Goal: Information Seeking & Learning: Learn about a topic

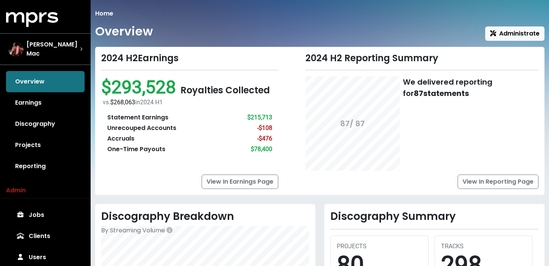
click at [238, 58] on div "2024 H2 Earnings" at bounding box center [189, 58] width 177 height 11
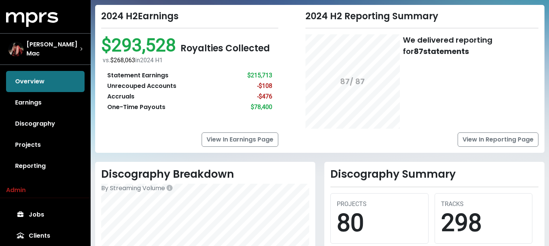
scroll to position [43, 0]
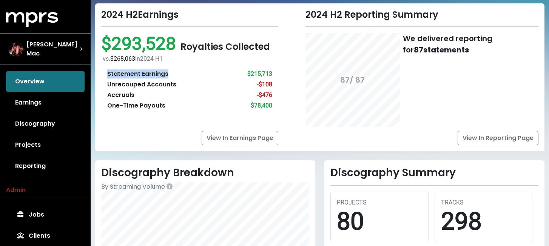
drag, startPoint x: 107, startPoint y: 74, endPoint x: 210, endPoint y: 74, distance: 103.2
click at [210, 74] on div "Statement Earnings $215,713" at bounding box center [189, 74] width 165 height 9
click at [269, 72] on div "$215,713" at bounding box center [260, 74] width 25 height 9
click at [237, 84] on div "Unrecouped Accounts -$108" at bounding box center [189, 84] width 165 height 9
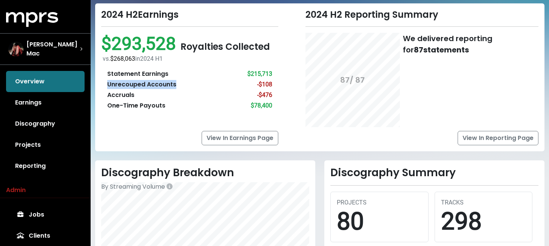
drag, startPoint x: 107, startPoint y: 84, endPoint x: 203, endPoint y: 83, distance: 96.0
click at [203, 83] on div "Statement Earnings $215,713 Unrecouped Accounts -$108 Accruals -$476 One-Time P…" at bounding box center [189, 89] width 177 height 53
click at [143, 93] on div "Accruals -$476" at bounding box center [189, 95] width 165 height 9
drag, startPoint x: 108, startPoint y: 96, endPoint x: 161, endPoint y: 96, distance: 52.9
click at [161, 96] on div "Accruals -$476" at bounding box center [189, 95] width 165 height 9
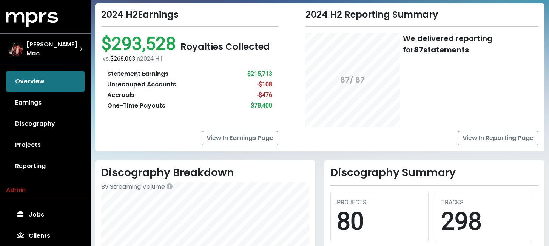
click at [283, 97] on div "2024 H2 Reporting Summary 87 / 87 We delivered reporting for 87 statements View…" at bounding box center [413, 77] width 261 height 136
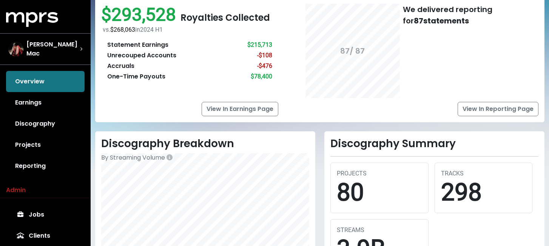
scroll to position [73, 0]
click at [141, 79] on div "One-Time Payouts" at bounding box center [136, 76] width 58 height 9
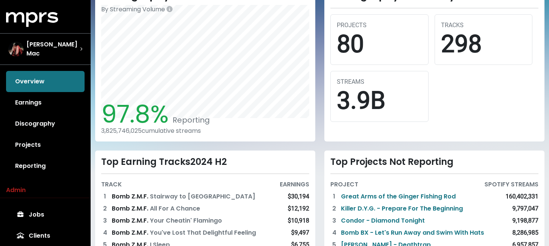
scroll to position [222, 0]
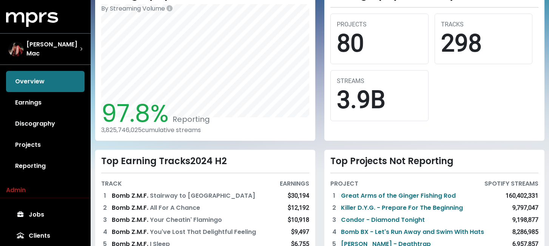
click at [323, 116] on div "Discography Summary PROJECTS 80 TRACKS 298 STREAMS 3.9B" at bounding box center [434, 61] width 229 height 159
click at [127, 111] on span "97.8%" at bounding box center [135, 114] width 68 height 34
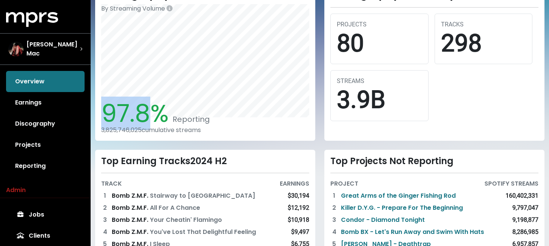
click at [127, 111] on span "97.8%" at bounding box center [135, 114] width 68 height 34
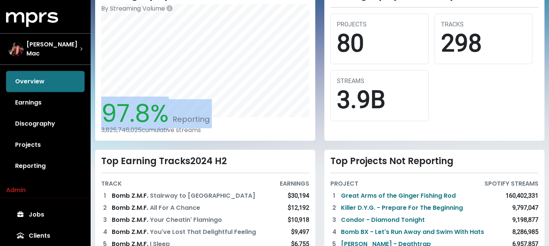
click at [127, 111] on span "97.8%" at bounding box center [135, 114] width 68 height 34
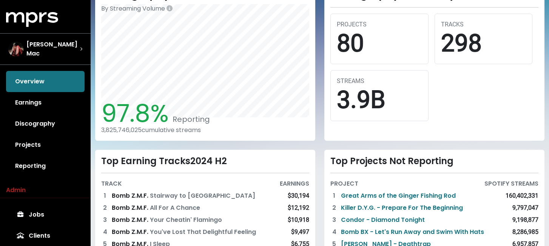
click at [283, 119] on div "97.8% Reporting 3,825,746,025 cumulative streams" at bounding box center [205, 116] width 208 height 35
click at [320, 87] on div "Discography Summary PROJECTS 80 TRACKS 298 STREAMS 3.9B" at bounding box center [434, 61] width 229 height 159
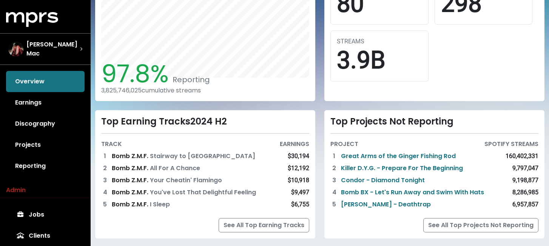
scroll to position [275, 0]
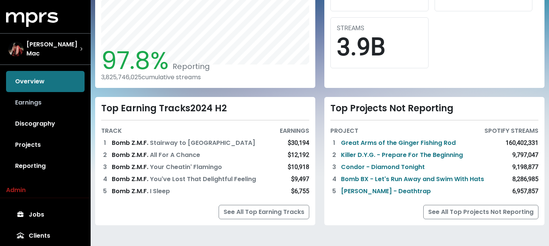
click at [51, 96] on link "Earnings" at bounding box center [45, 102] width 79 height 21
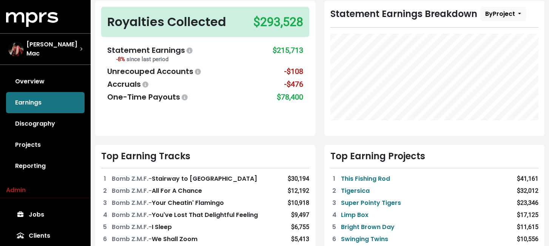
scroll to position [69, 0]
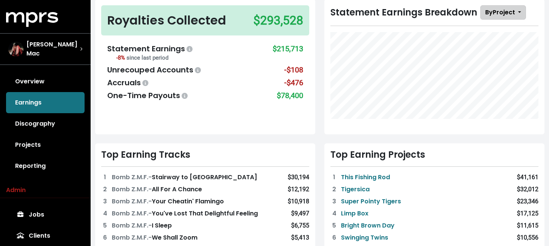
click at [502, 18] on button "By Project" at bounding box center [504, 12] width 46 height 14
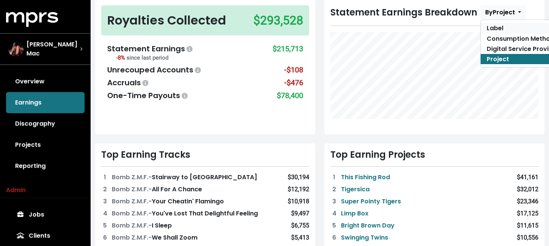
click at [501, 28] on link "Label" at bounding box center [523, 28] width 85 height 10
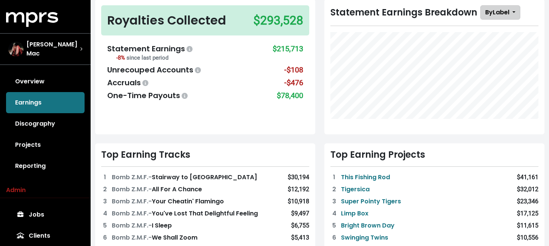
click at [501, 12] on span "By Label" at bounding box center [498, 12] width 24 height 9
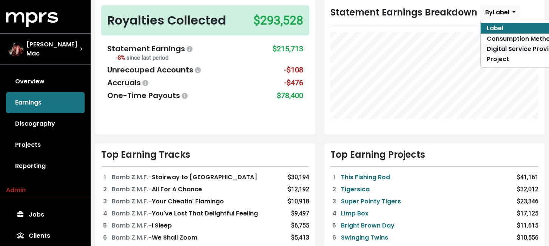
click at [507, 50] on link "Digital Service Provider" at bounding box center [523, 49] width 85 height 10
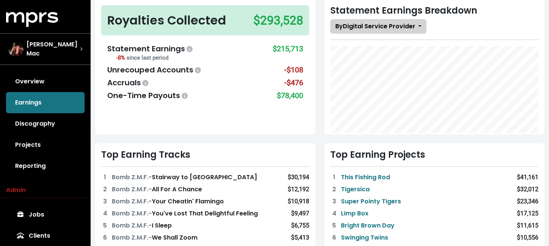
click at [415, 29] on span "By Digital Service Provider" at bounding box center [376, 26] width 80 height 9
click at [415, 23] on span "By Digital Service Provider" at bounding box center [376, 26] width 80 height 9
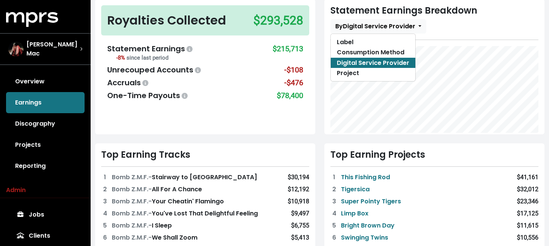
click at [371, 134] on div "Statement Earnings Breakdown By Digital Service Provider Label Consumption Meth…" at bounding box center [435, 72] width 220 height 146
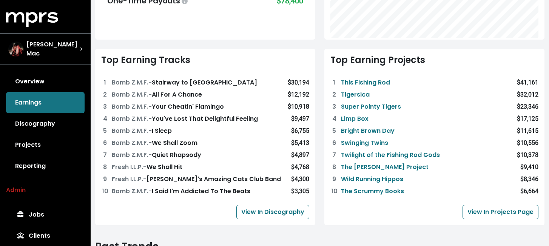
scroll to position [164, 0]
click at [360, 130] on link "Bright Brown Day" at bounding box center [368, 130] width 54 height 9
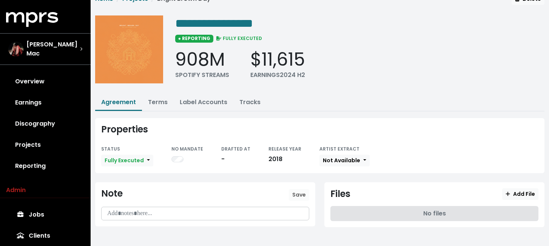
scroll to position [17, 0]
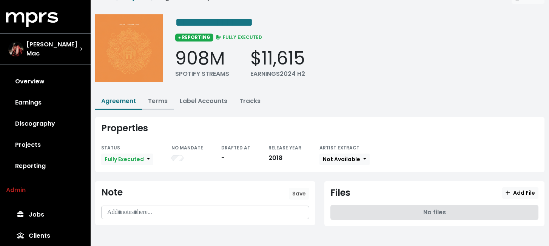
click at [163, 102] on link "Terms" at bounding box center [158, 101] width 20 height 9
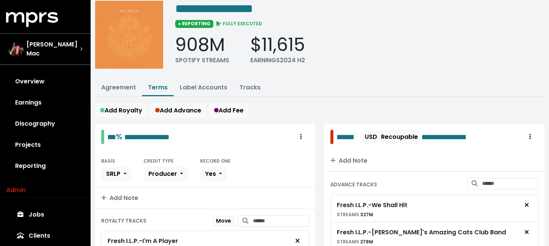
scroll to position [35, 0]
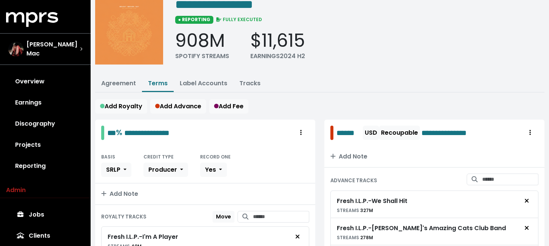
click at [318, 113] on div "Add Royalty Add Advance Add Fee" at bounding box center [320, 106] width 450 height 14
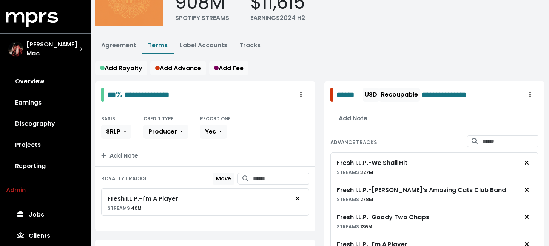
scroll to position [90, 0]
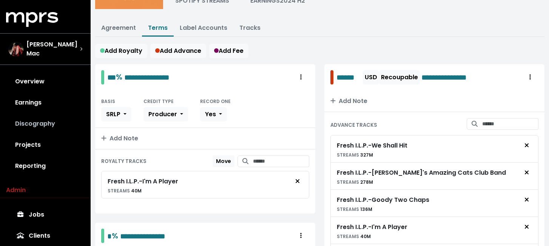
click at [49, 122] on link "Discography" at bounding box center [45, 123] width 79 height 21
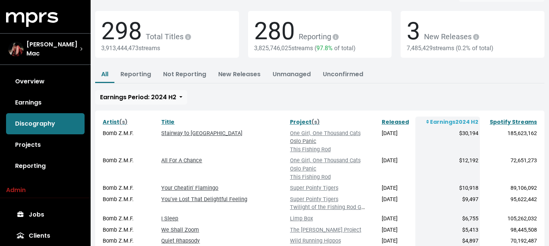
scroll to position [39, 0]
click at [193, 159] on link "All For A Chance" at bounding box center [181, 160] width 41 height 6
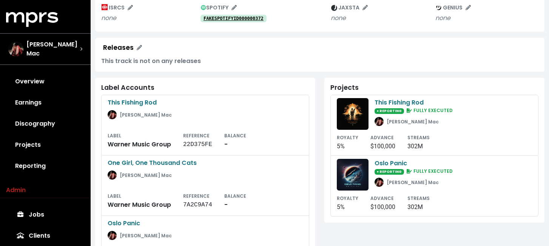
scroll to position [139, 0]
click at [41, 139] on link "Projects" at bounding box center [45, 145] width 79 height 21
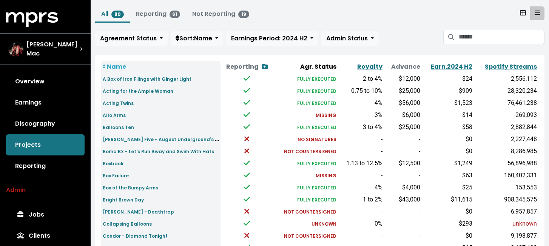
scroll to position [42, 0]
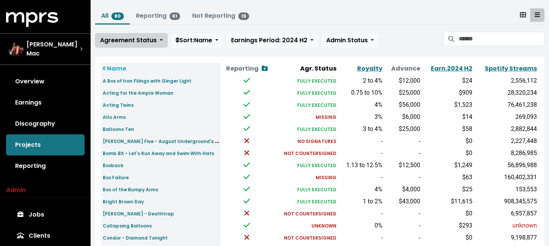
click at [152, 44] on span "Agreement Status" at bounding box center [128, 40] width 57 height 9
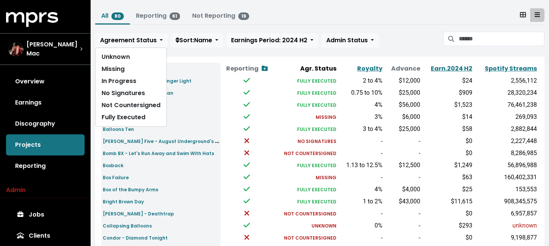
click at [229, 123] on td at bounding box center [247, 129] width 52 height 12
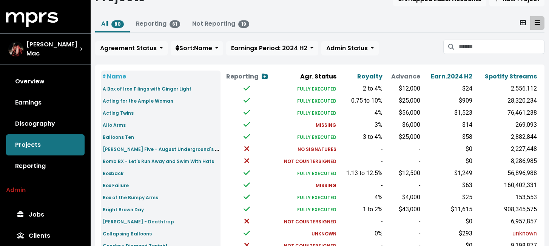
scroll to position [33, 0]
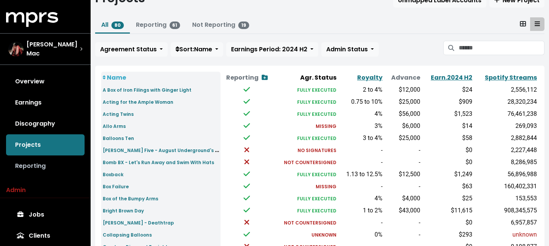
click at [22, 166] on link "Reporting" at bounding box center [45, 166] width 79 height 21
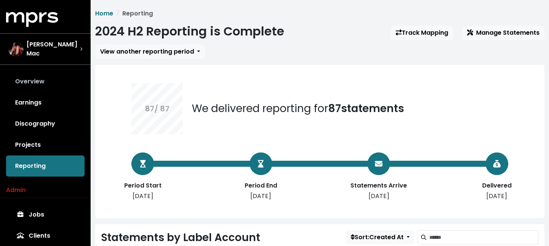
click at [50, 82] on link "Overview" at bounding box center [45, 81] width 79 height 21
